Goal: Communication & Community: Ask a question

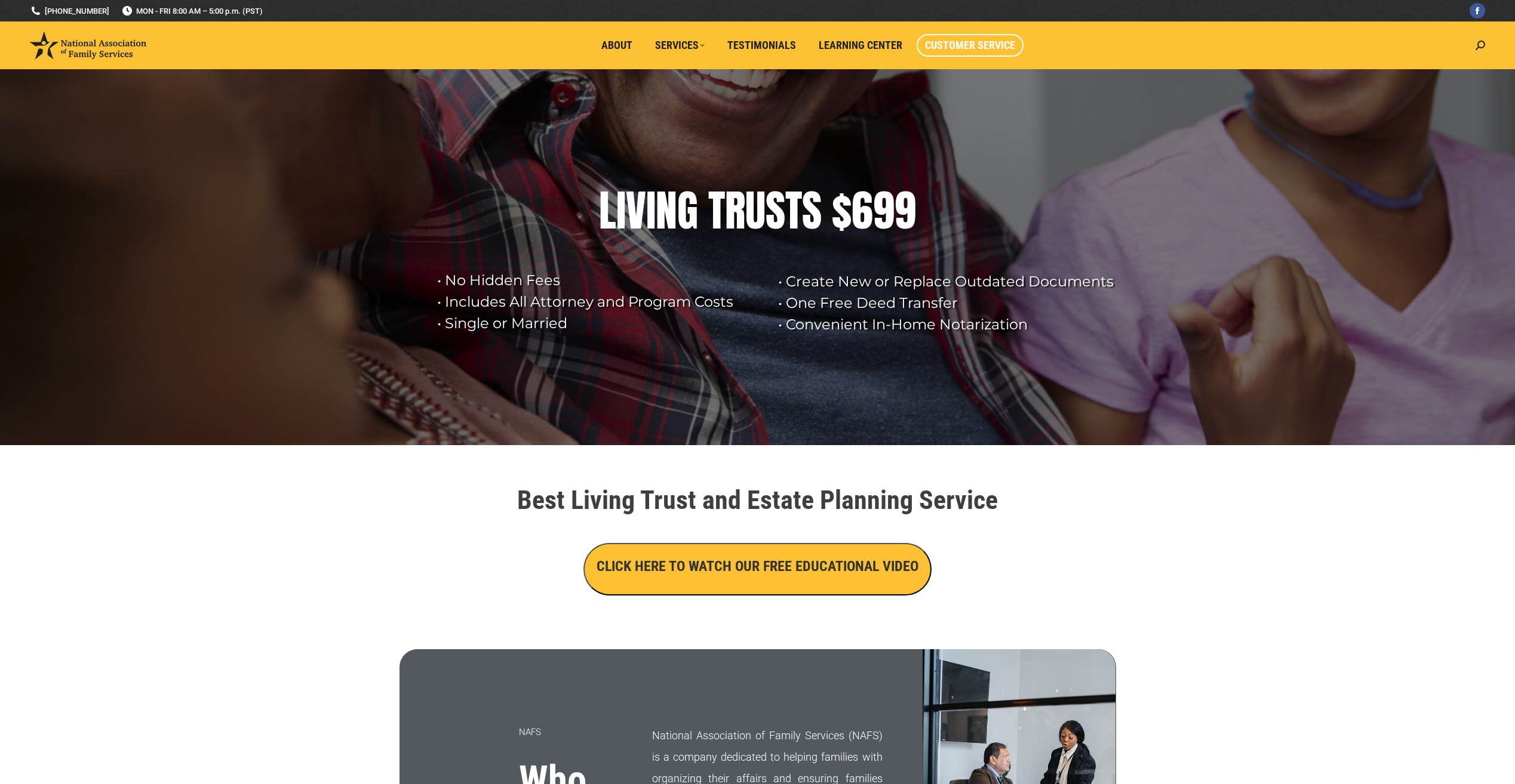
click at [958, 43] on span "Customer Service" at bounding box center [970, 46] width 90 height 13
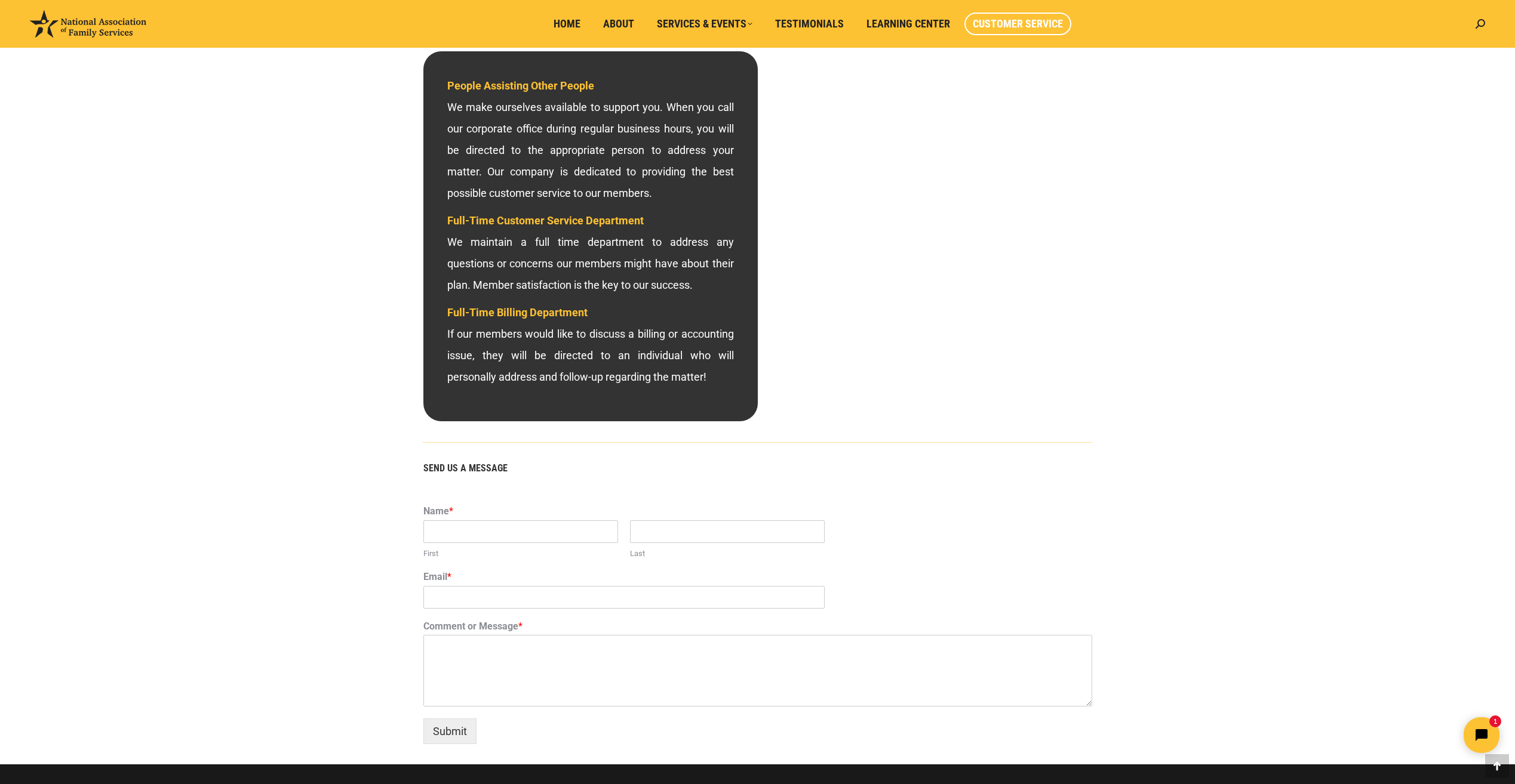
scroll to position [418, 0]
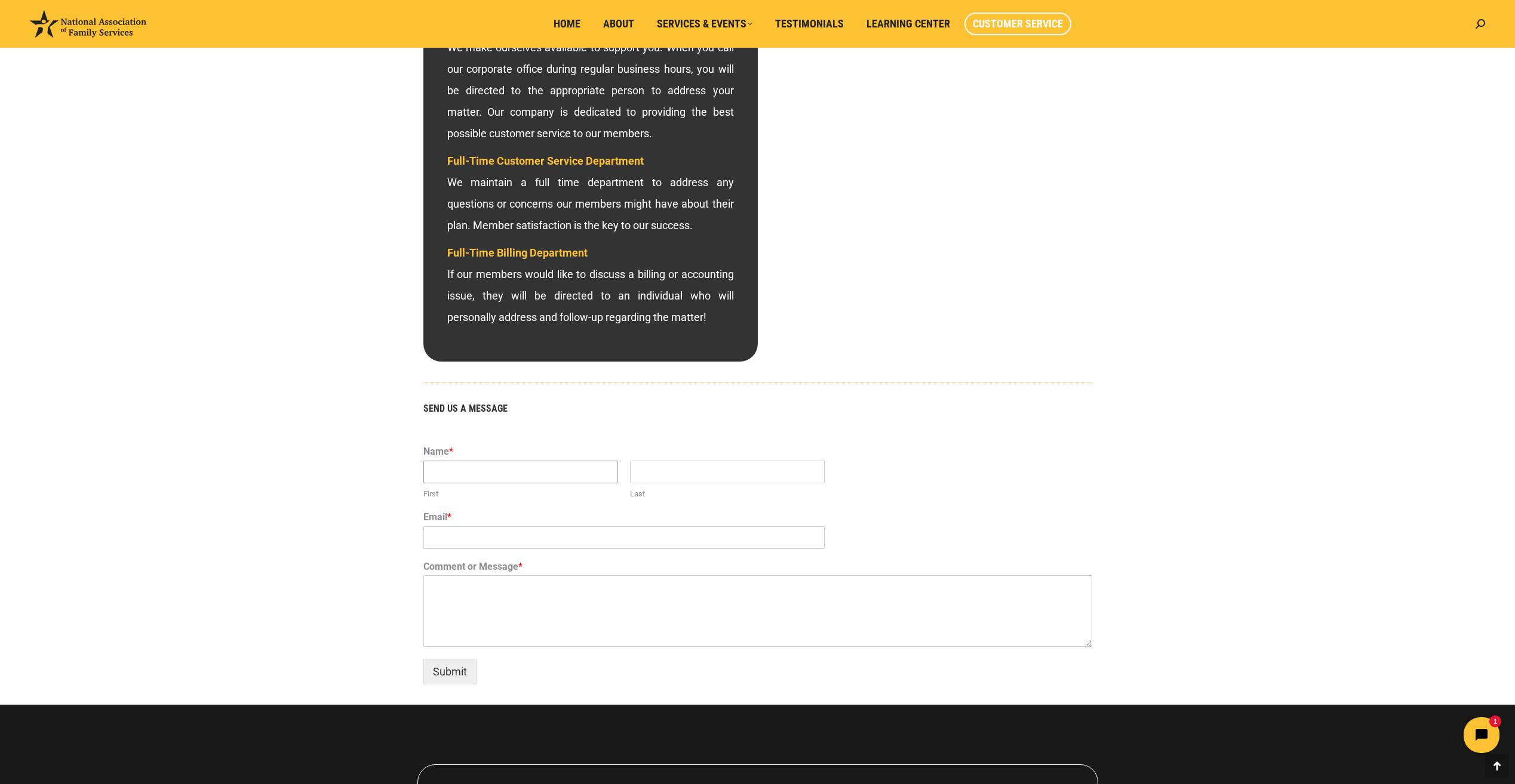
click at [445, 469] on input "First" at bounding box center [520, 472] width 195 height 23
type input "[PERSON_NAME]"
type input "Pinsky"
type input "[EMAIL_ADDRESS][DOMAIN_NAME]"
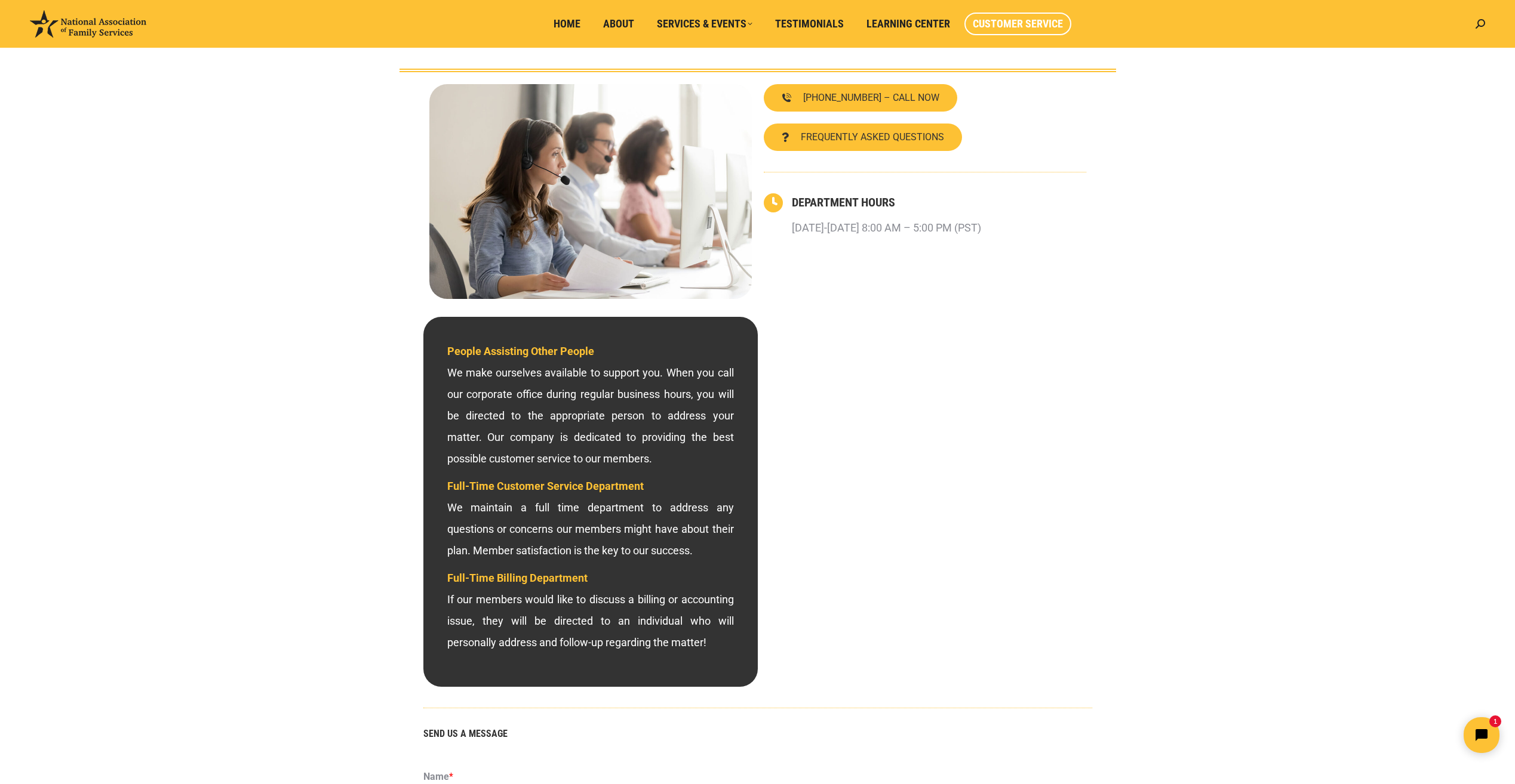
scroll to position [0, 0]
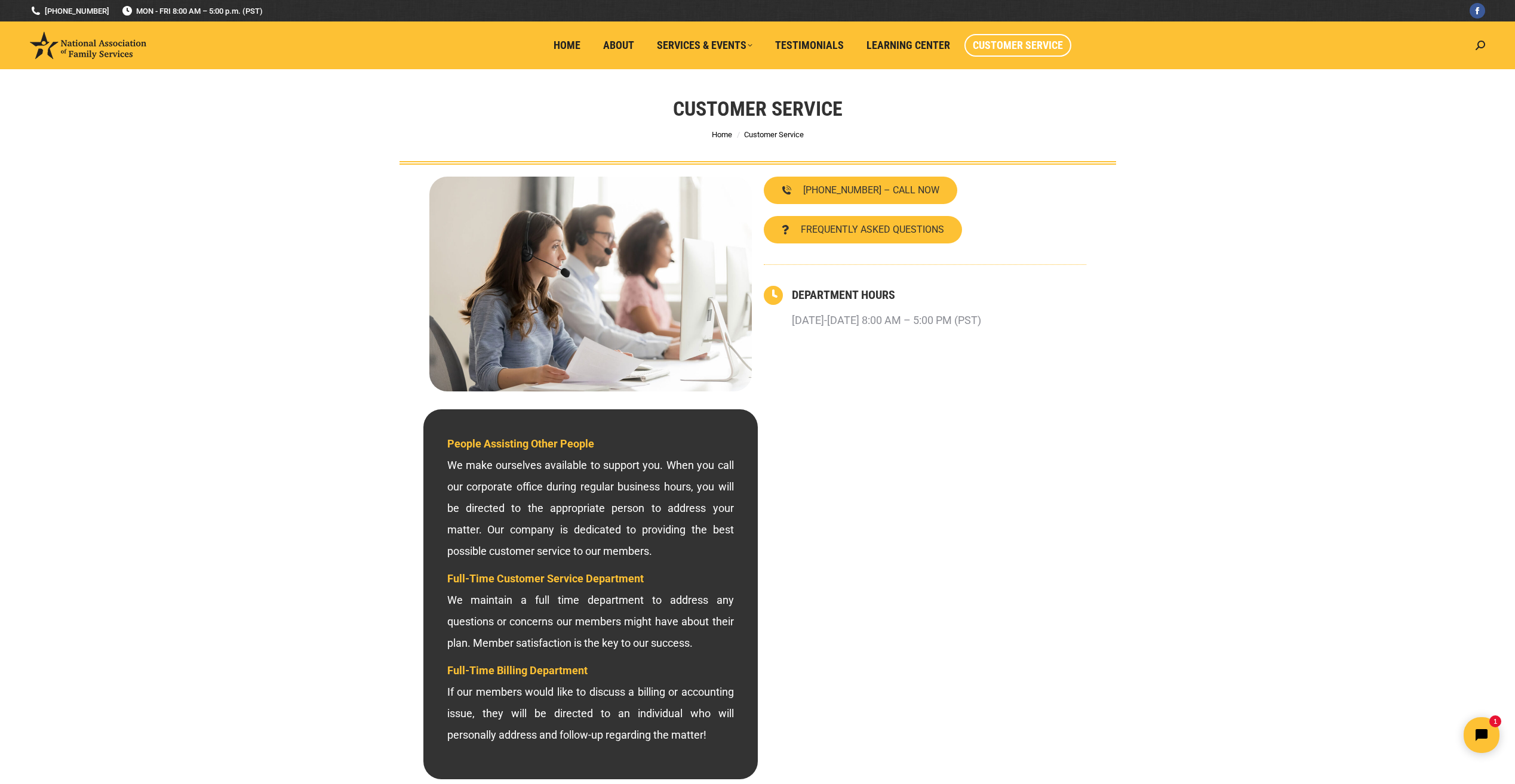
type textarea "I have recei"
